Goal: Find specific page/section: Find specific page/section

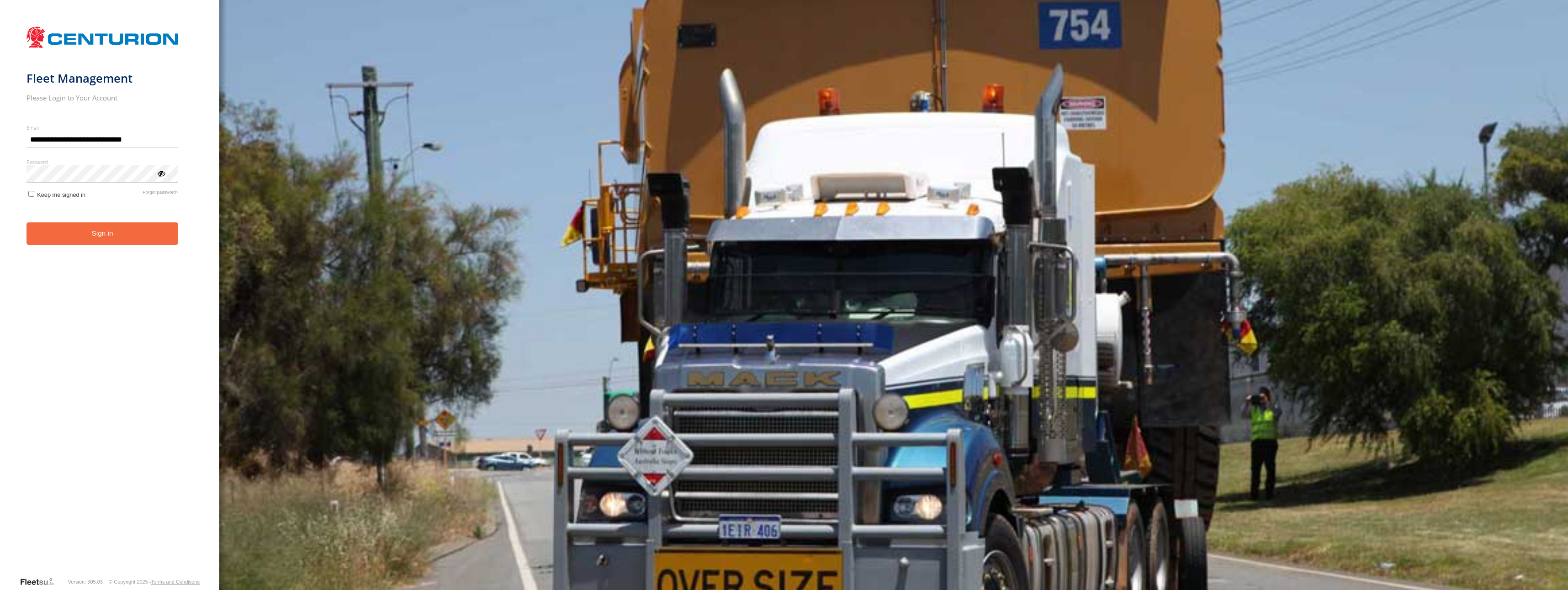
type input "**********"
click at [160, 172] on div "ViewPassword" at bounding box center [160, 172] width 9 height 9
click at [102, 231] on button "Sign in" at bounding box center [102, 233] width 152 height 23
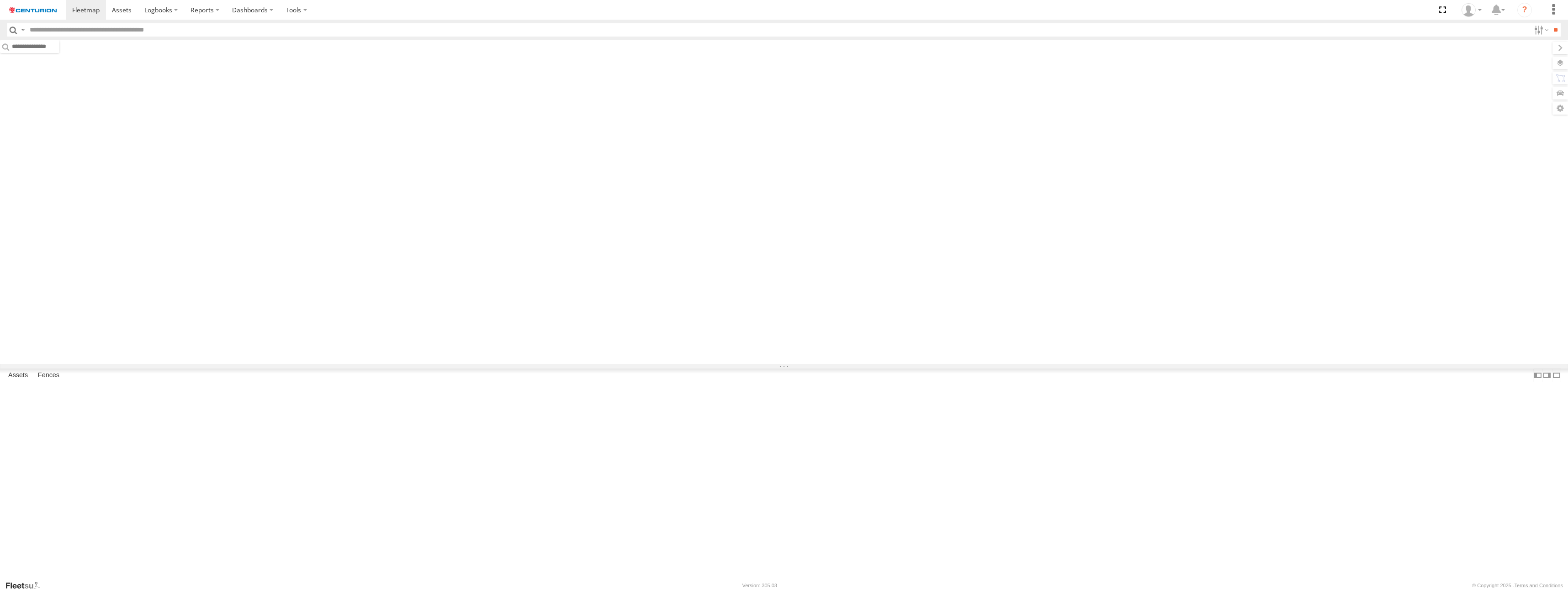
type input "***"
